Goal: Information Seeking & Learning: Find specific fact

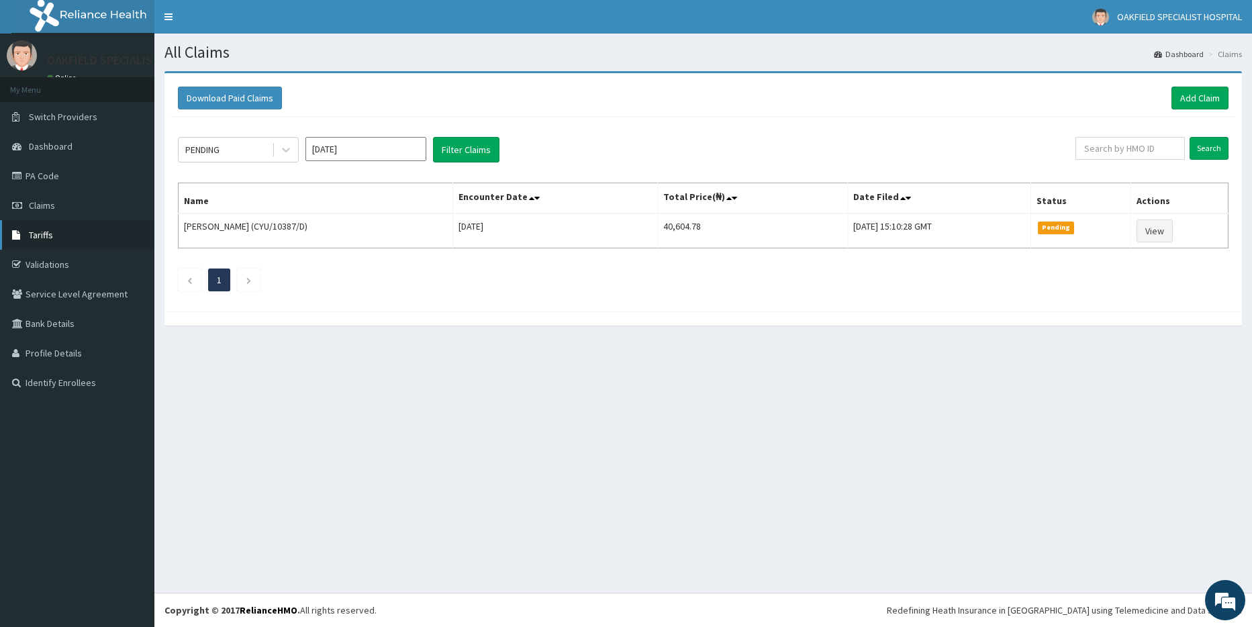
click at [48, 240] on span "Tariffs" at bounding box center [41, 235] width 24 height 12
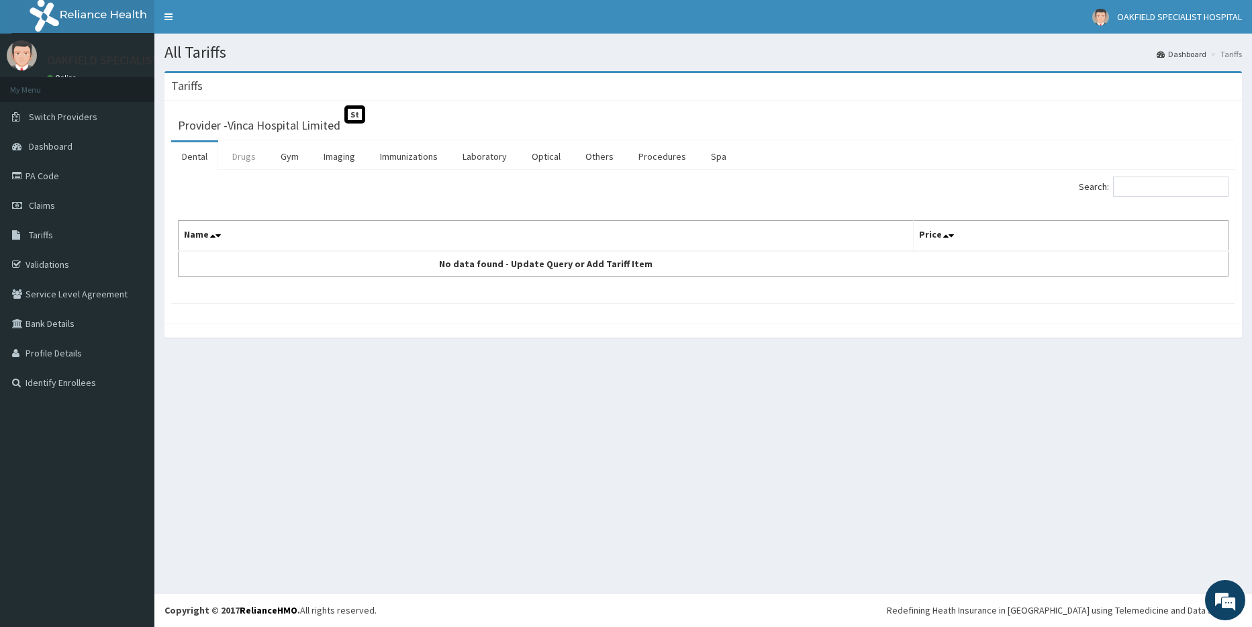
click at [232, 160] on link "Drugs" at bounding box center [243, 156] width 45 height 28
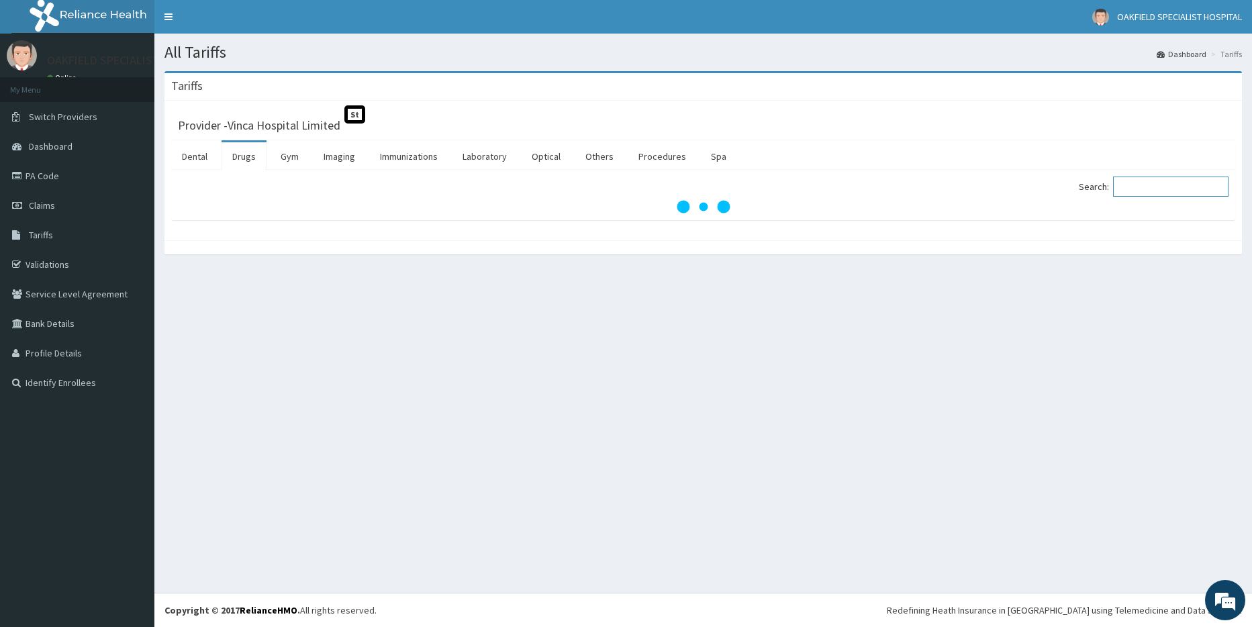
click at [1179, 189] on input "Search:" at bounding box center [1170, 186] width 115 height 20
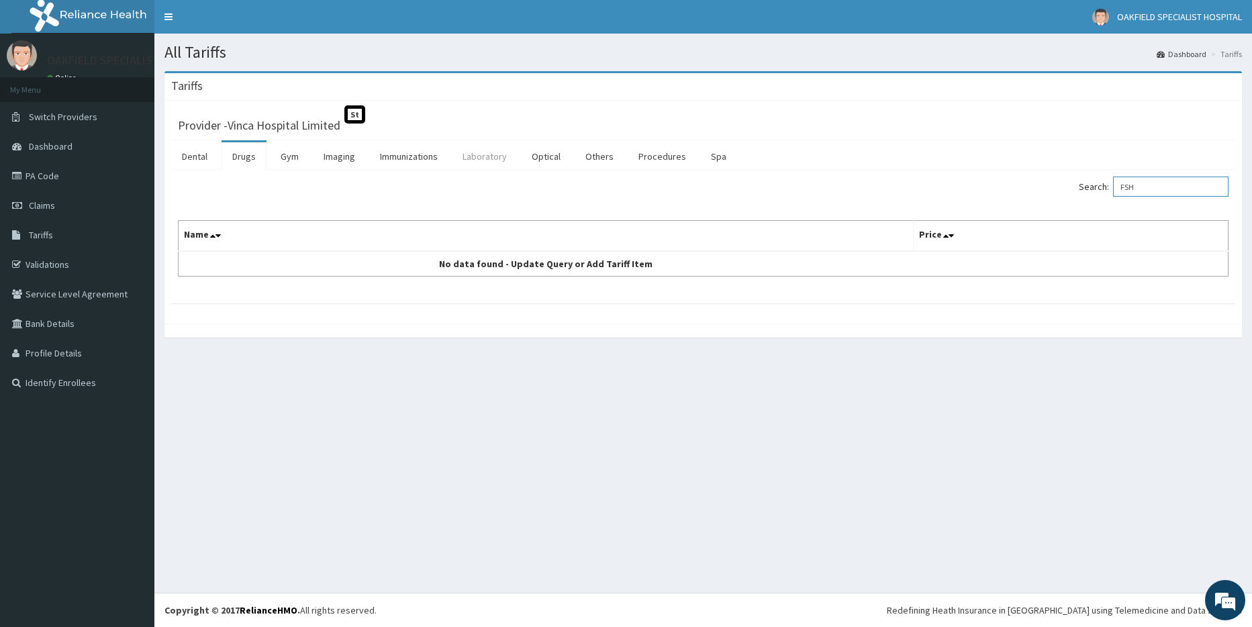
type input "FSH"
click at [480, 156] on link "Laboratory" at bounding box center [485, 156] width 66 height 28
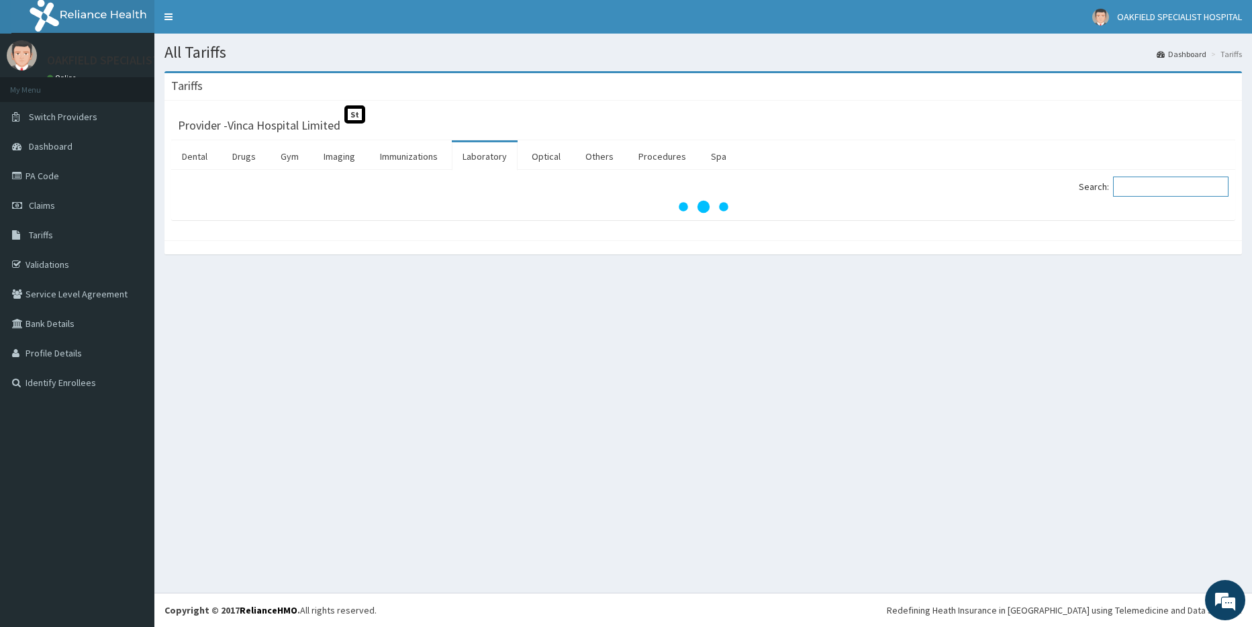
click at [1148, 193] on input "Search:" at bounding box center [1170, 186] width 115 height 20
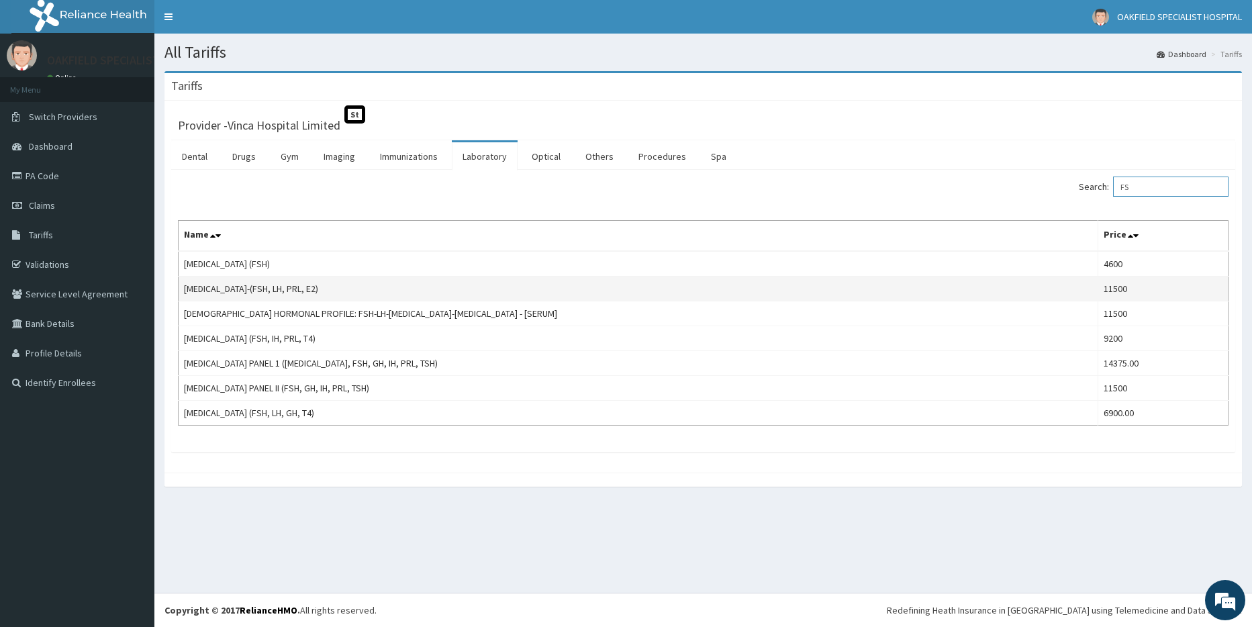
type input "F"
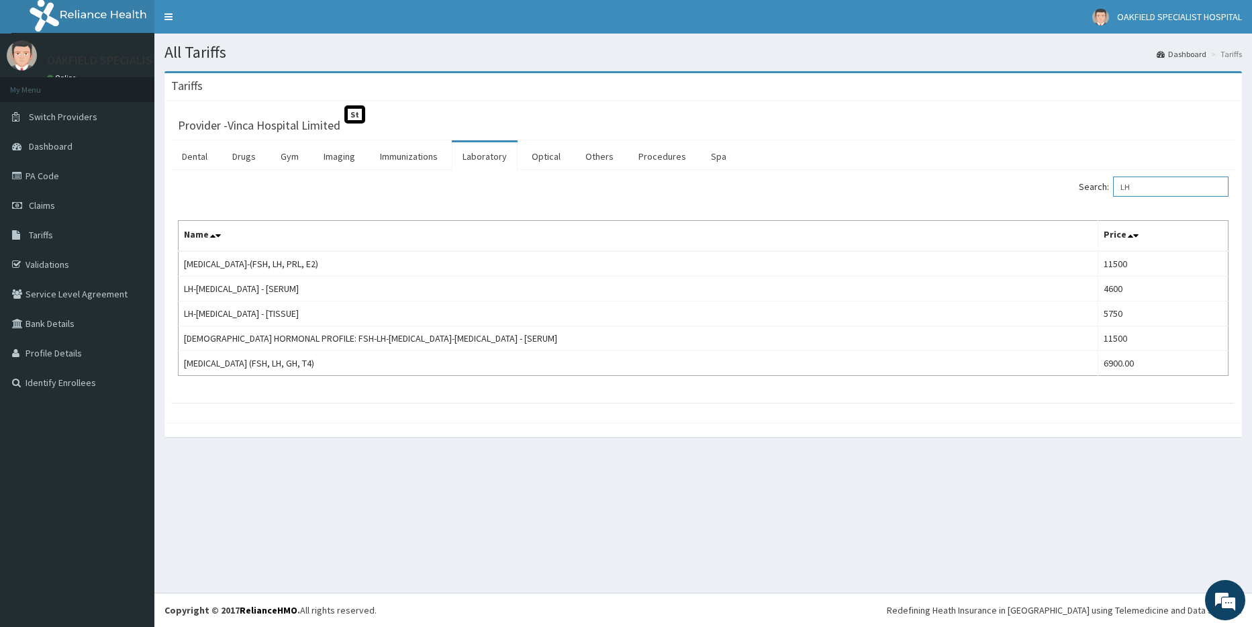
type input "L"
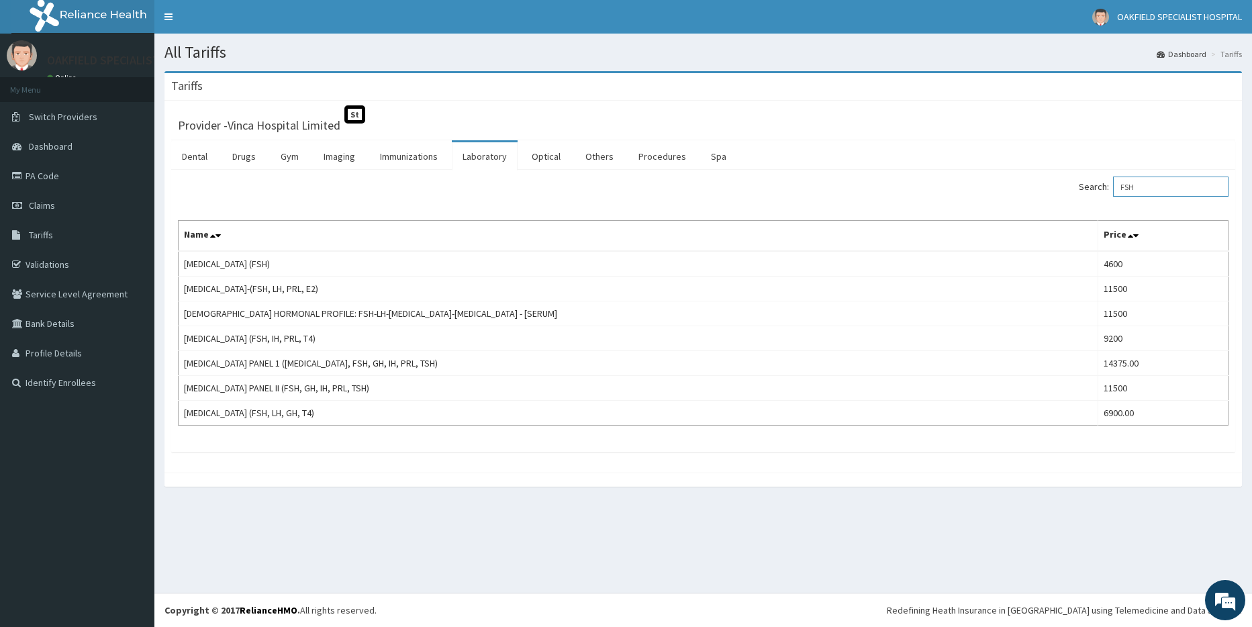
drag, startPoint x: 1162, startPoint y: 185, endPoint x: 1097, endPoint y: 191, distance: 65.4
click at [1101, 190] on label "Search: FSH" at bounding box center [1153, 186] width 150 height 20
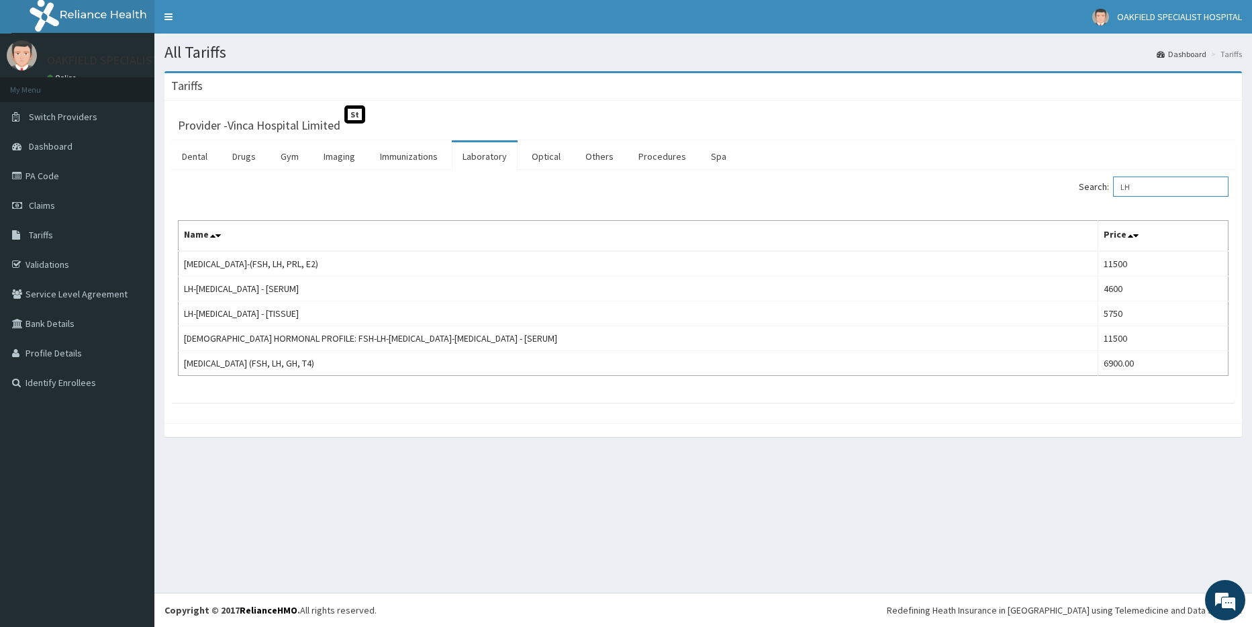
drag, startPoint x: 1076, startPoint y: 219, endPoint x: 1060, endPoint y: 223, distance: 16.0
click at [1060, 223] on div "Search: LH Name Price [MEDICAL_DATA]-(FSH, LH, PRL, E2) 11500 LH-[MEDICAL_DATA]…" at bounding box center [703, 275] width 1050 height 199
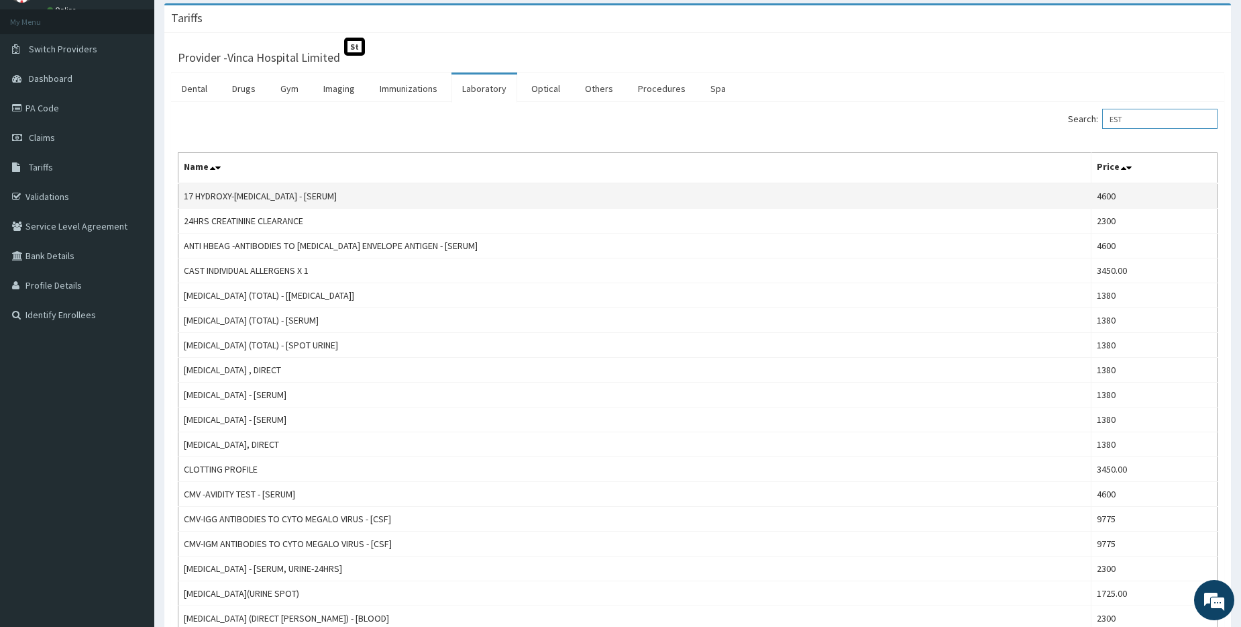
scroll to position [67, 0]
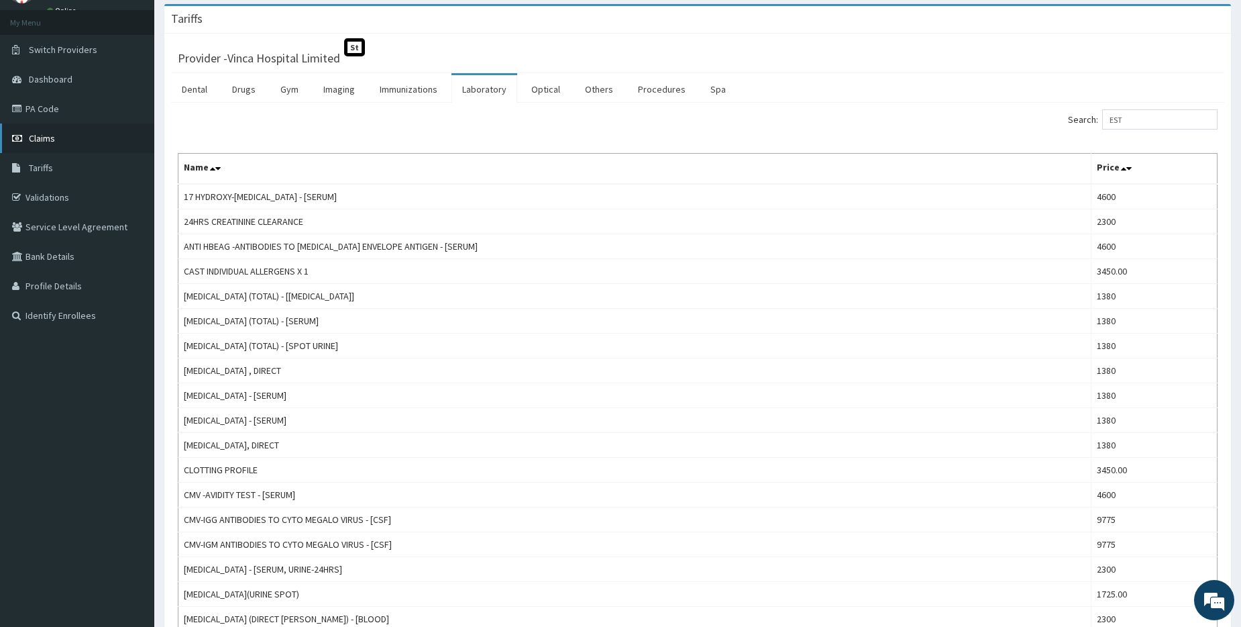
click at [40, 139] on span "Claims" at bounding box center [42, 138] width 26 height 12
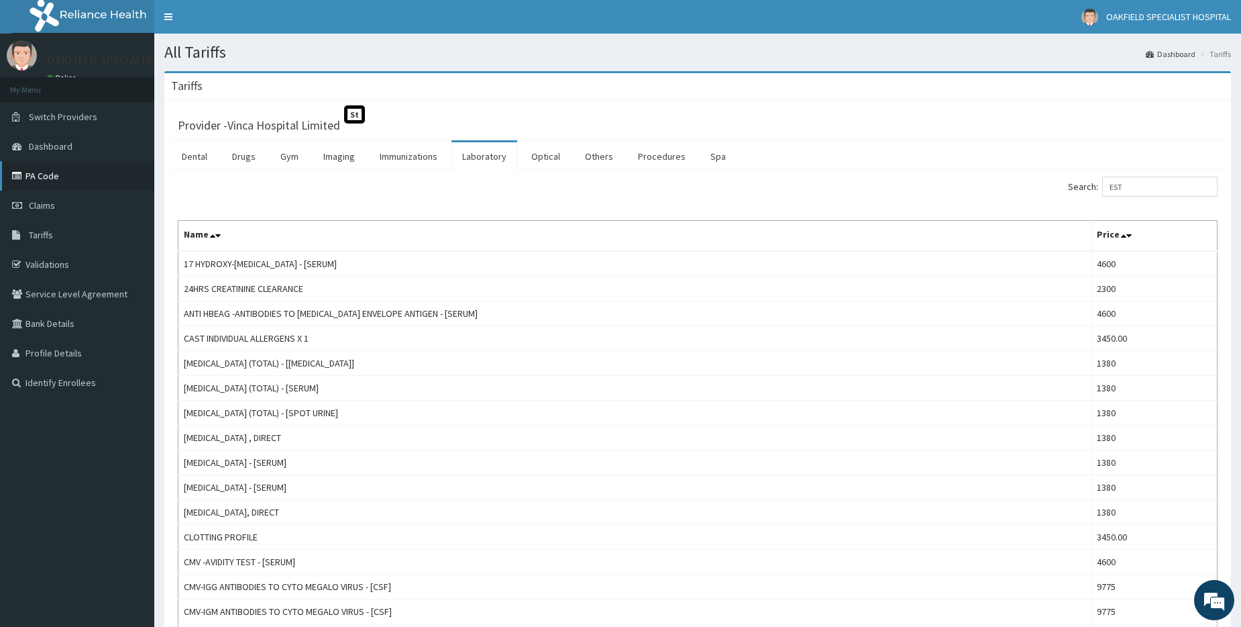
click at [44, 179] on link "PA Code" at bounding box center [77, 176] width 154 height 30
click at [49, 205] on span "Claims" at bounding box center [42, 205] width 26 height 12
drag, startPoint x: 1157, startPoint y: 195, endPoint x: 1068, endPoint y: 207, distance: 89.4
type input "T"
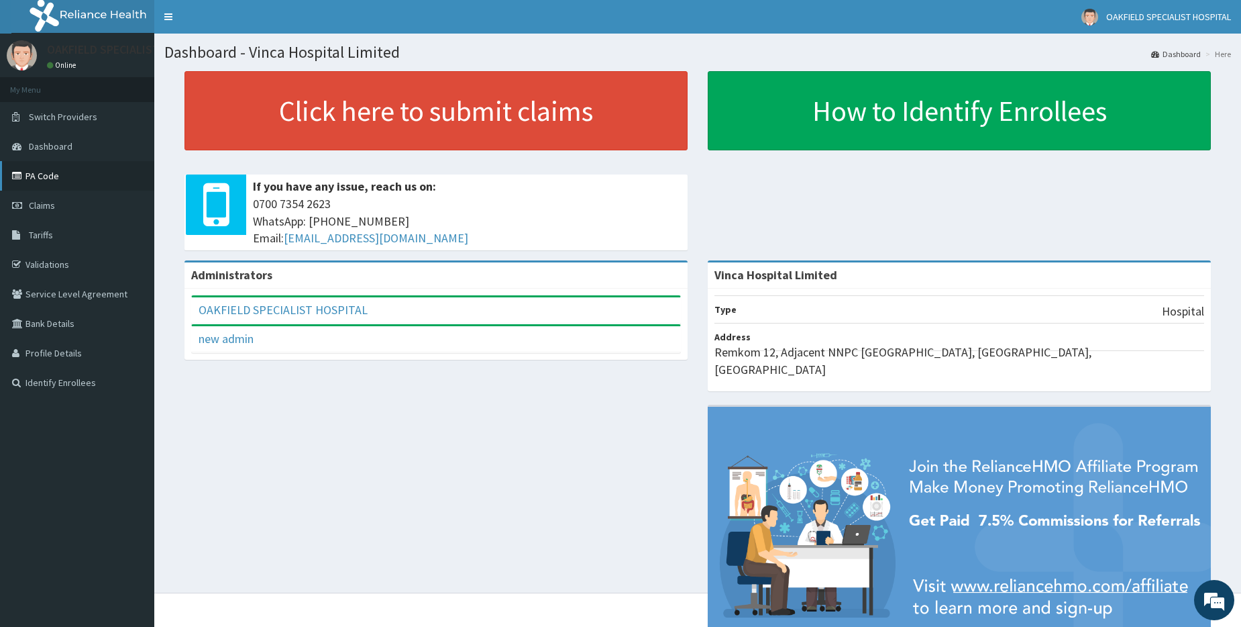
click at [38, 179] on link "PA Code" at bounding box center [77, 176] width 154 height 30
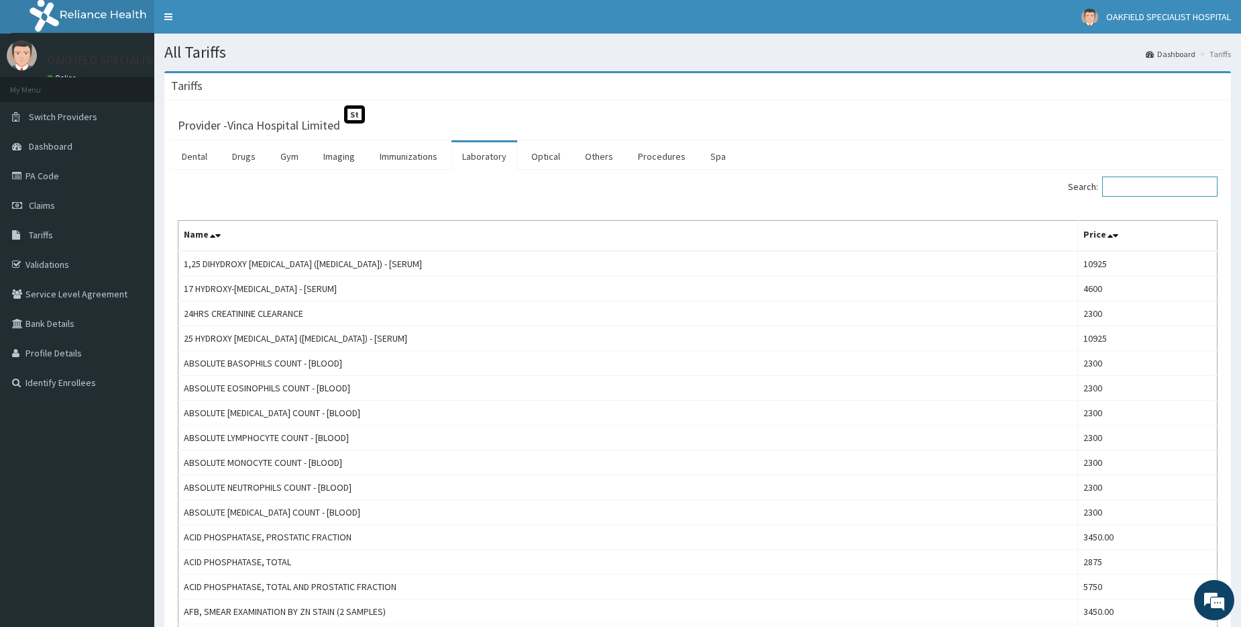
click at [1157, 192] on input "Search:" at bounding box center [1160, 186] width 115 height 20
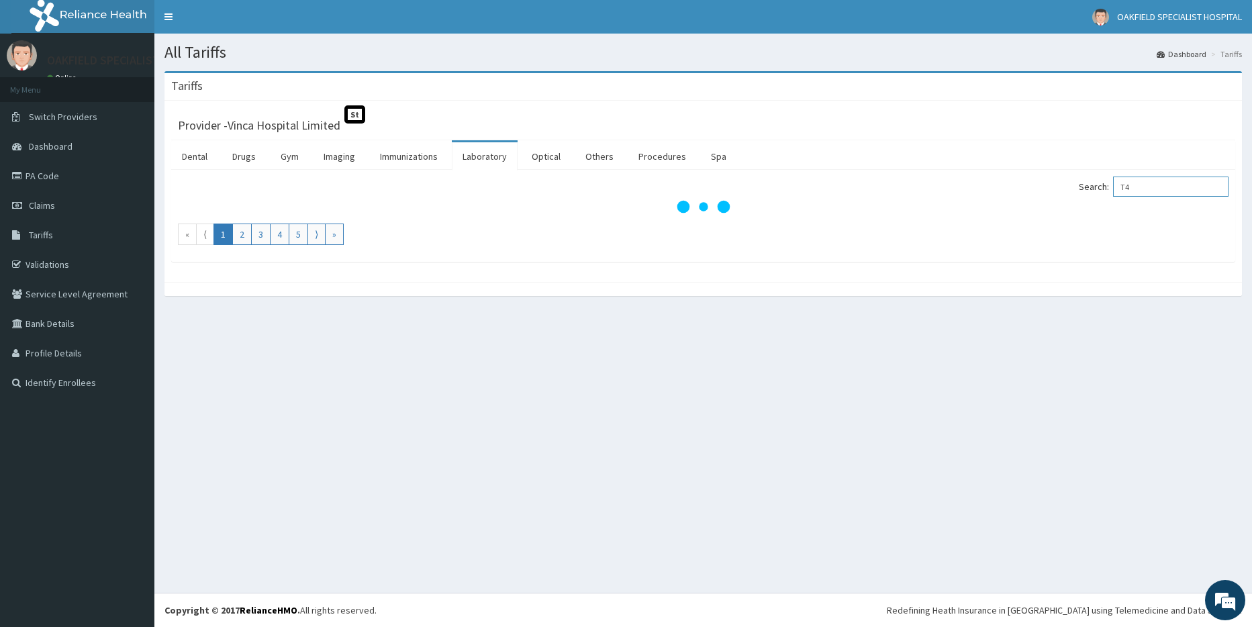
type input "T"
type input "G"
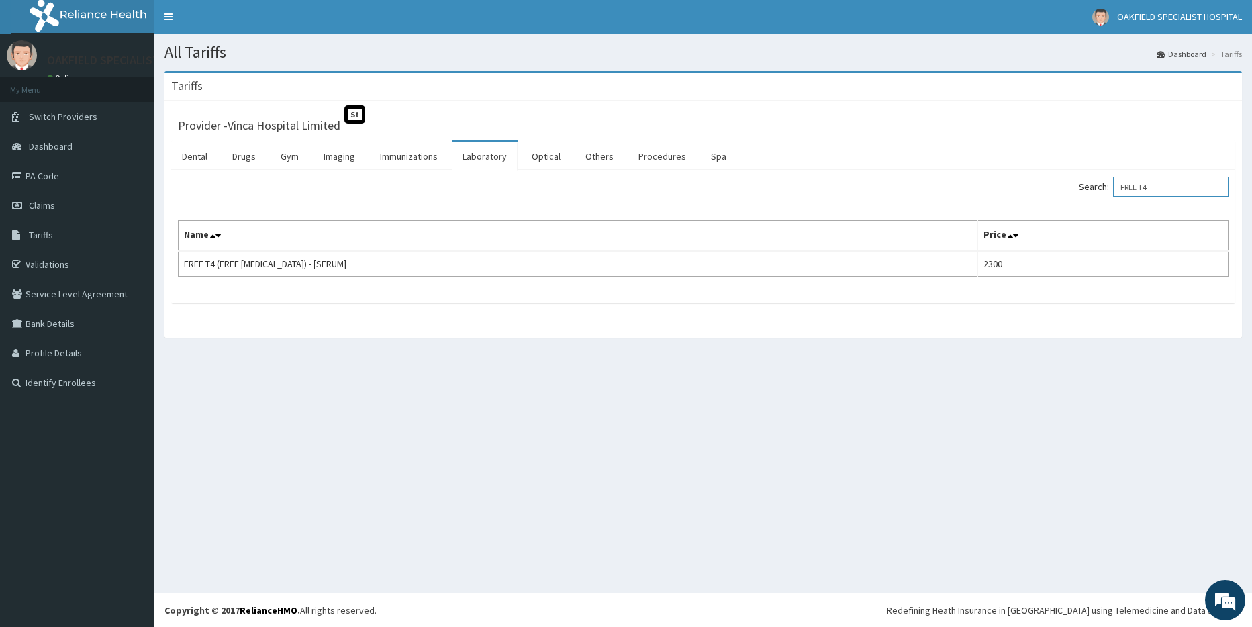
type input "FREE T4"
